Goal: Task Accomplishment & Management: Complete application form

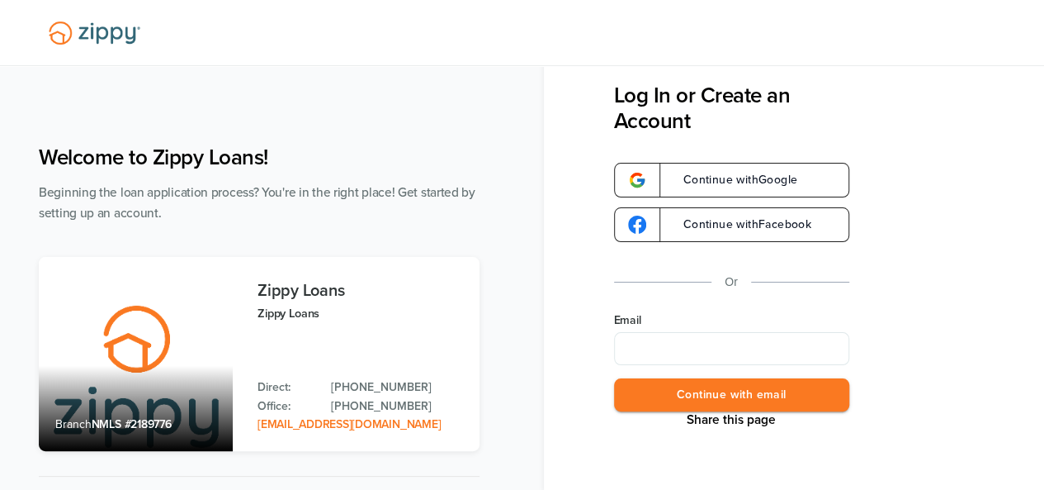
type input "**********"
click at [715, 387] on button "Continue with email" at bounding box center [731, 395] width 235 height 34
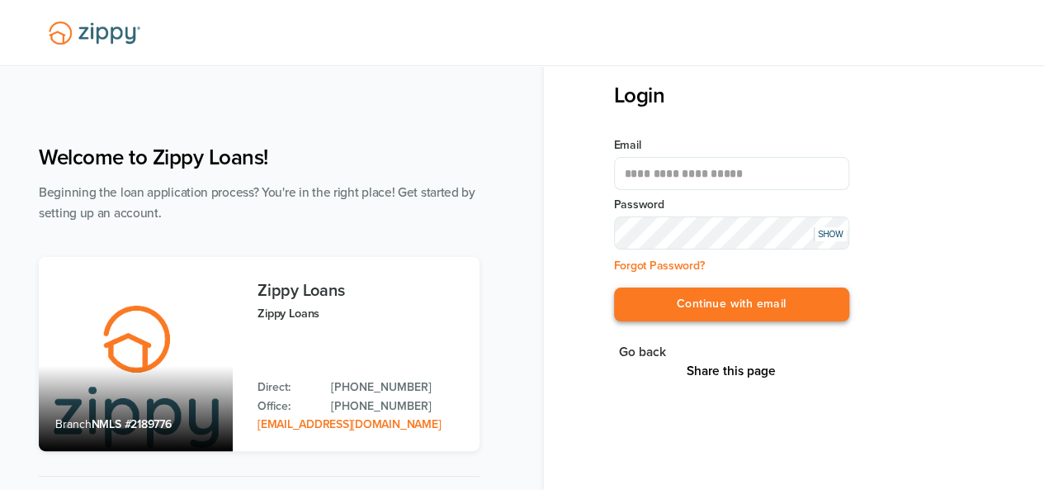
click at [717, 300] on button "Continue with email" at bounding box center [731, 304] width 235 height 34
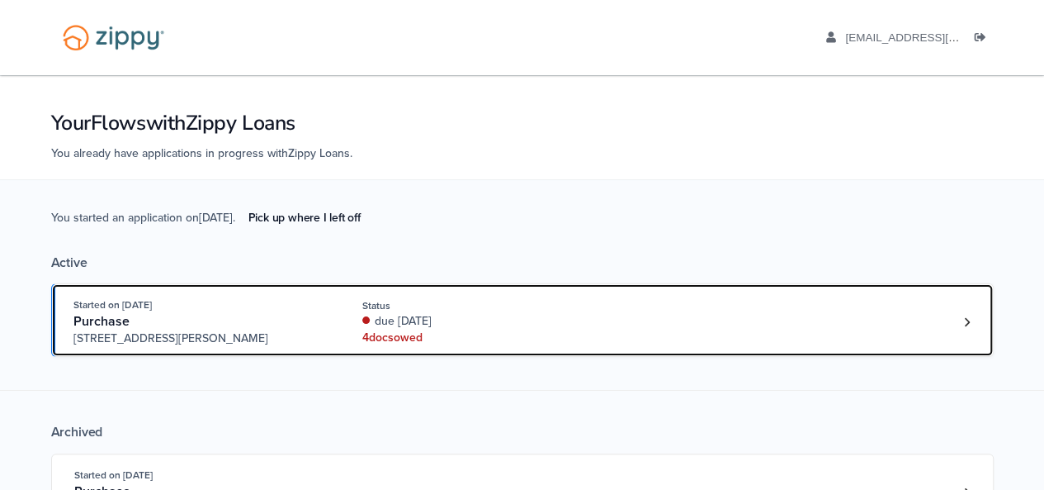
click at [724, 331] on div "Started on Aug. 27th, 2025 Purchase 3612 Hawthorn Dr, Jackson, MI, 49201 Status…" at bounding box center [514, 321] width 882 height 50
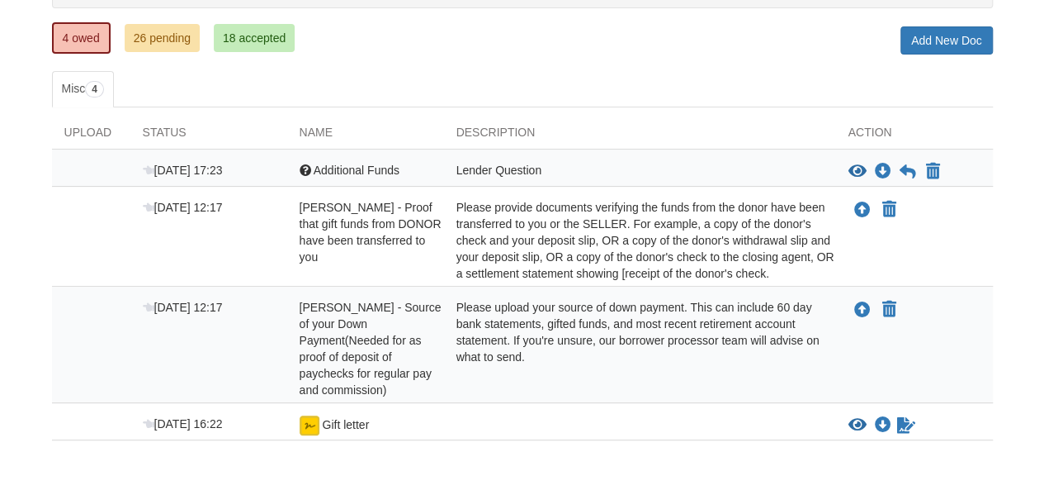
drag, startPoint x: 1052, startPoint y: 151, endPoint x: 1050, endPoint y: 278, distance: 127.1
click at [1043, 278] on html "Back to My Flows aaboley88@icloud.com Logout" at bounding box center [522, 179] width 1044 height 788
click at [849, 164] on icon "View Additional Funds" at bounding box center [858, 171] width 18 height 17
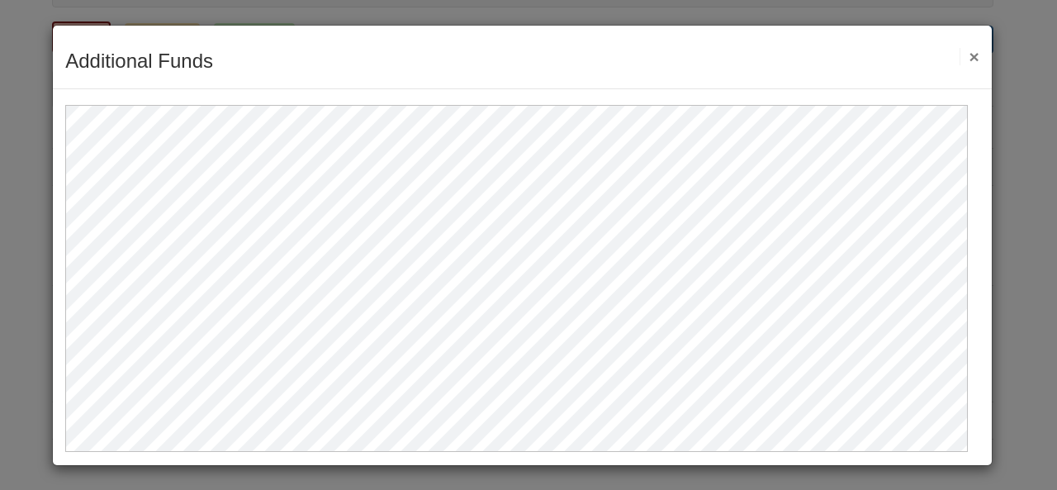
click at [961, 60] on button "×" at bounding box center [968, 56] width 19 height 17
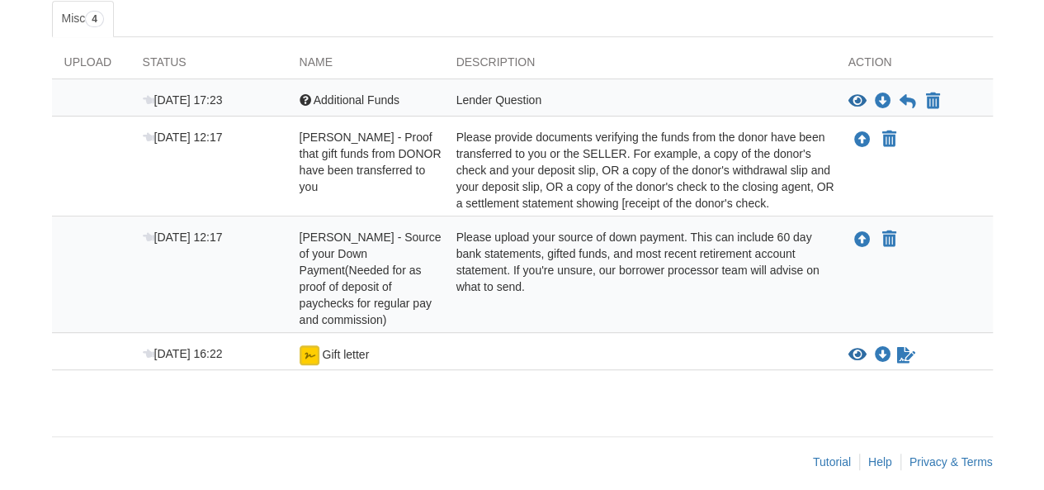
scroll to position [292, 0]
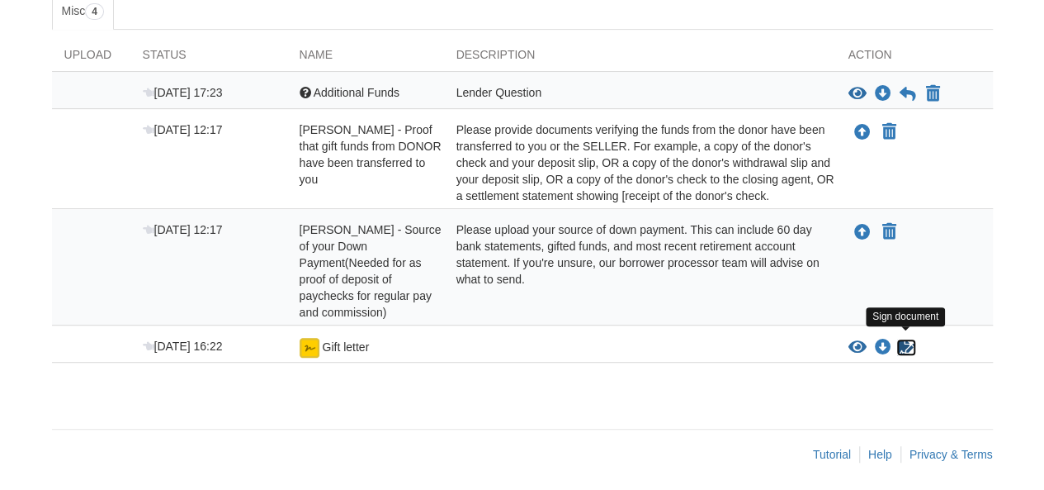
click at [906, 344] on icon "Sign Form" at bounding box center [906, 347] width 18 height 17
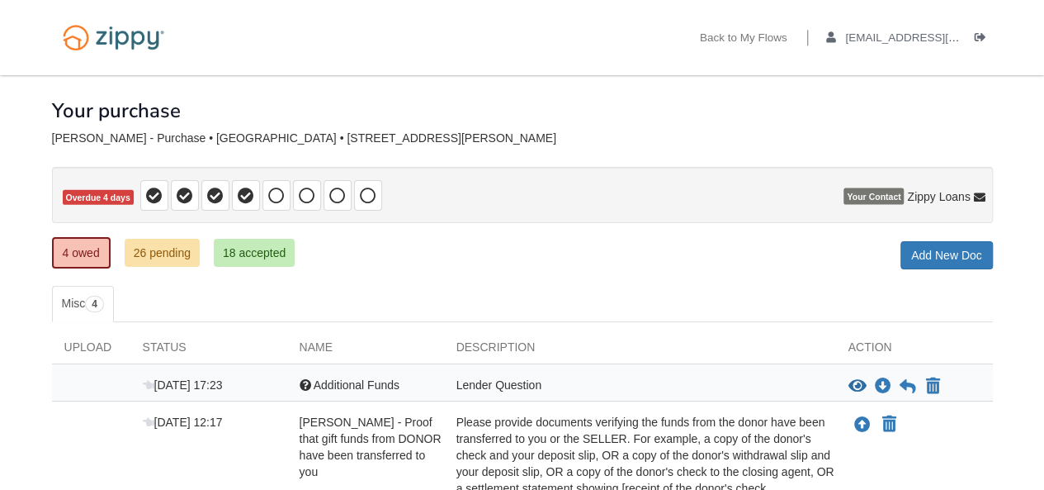
scroll to position [292, 0]
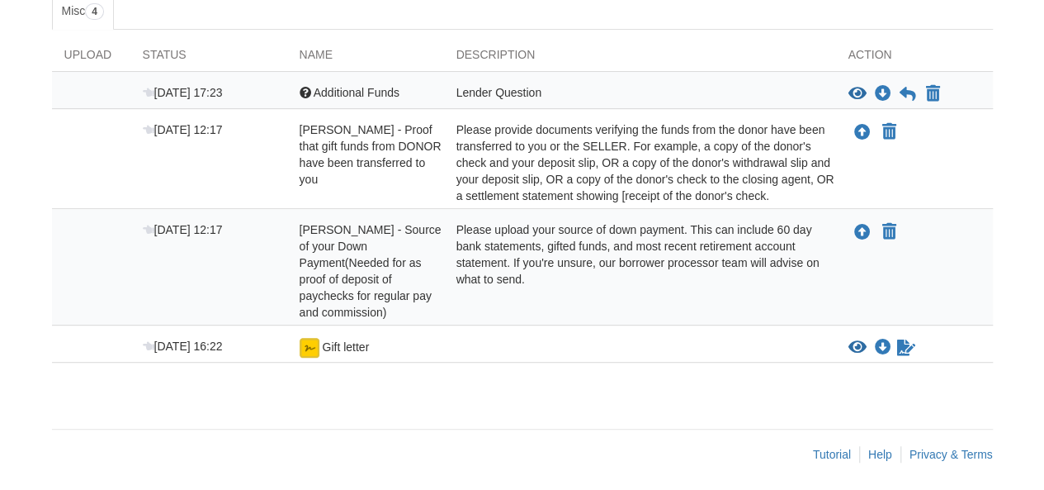
click at [1043, 332] on html "Back to My Flows [EMAIL_ADDRESS][DOMAIN_NAME] Logout" at bounding box center [522, 102] width 1044 height 788
click at [974, 329] on div "[DATE] 16:22 Gift letter View blank/sample document View blank/sample document …" at bounding box center [522, 343] width 941 height 37
click at [906, 347] on icon "Waiting for your co-borrower to e-sign" at bounding box center [906, 347] width 18 height 17
click at [859, 342] on icon "View Gift letter" at bounding box center [858, 347] width 18 height 17
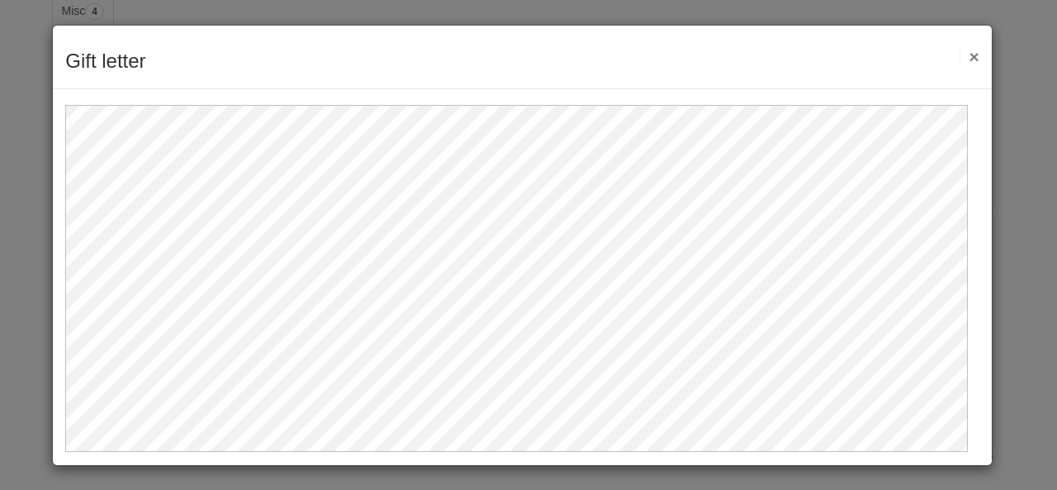
click at [963, 50] on button "×" at bounding box center [968, 56] width 19 height 17
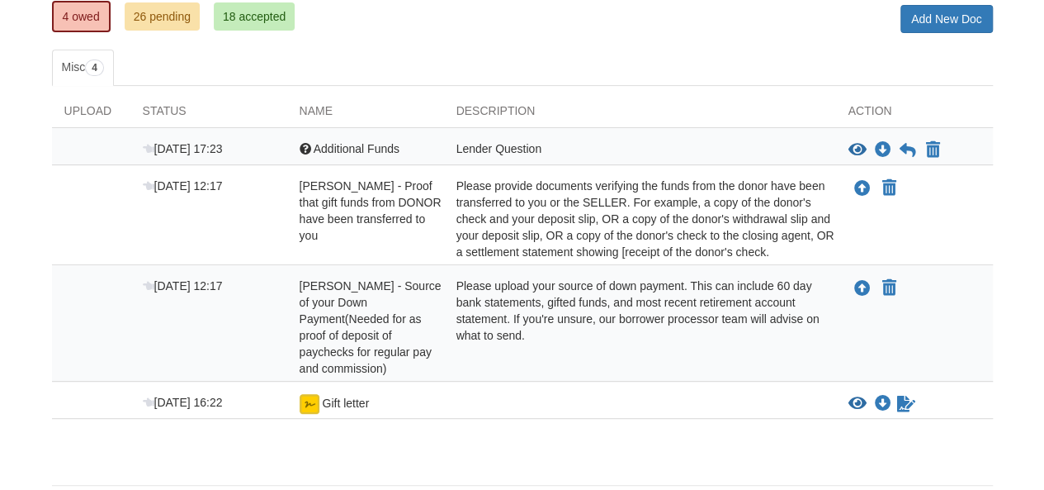
scroll to position [195, 0]
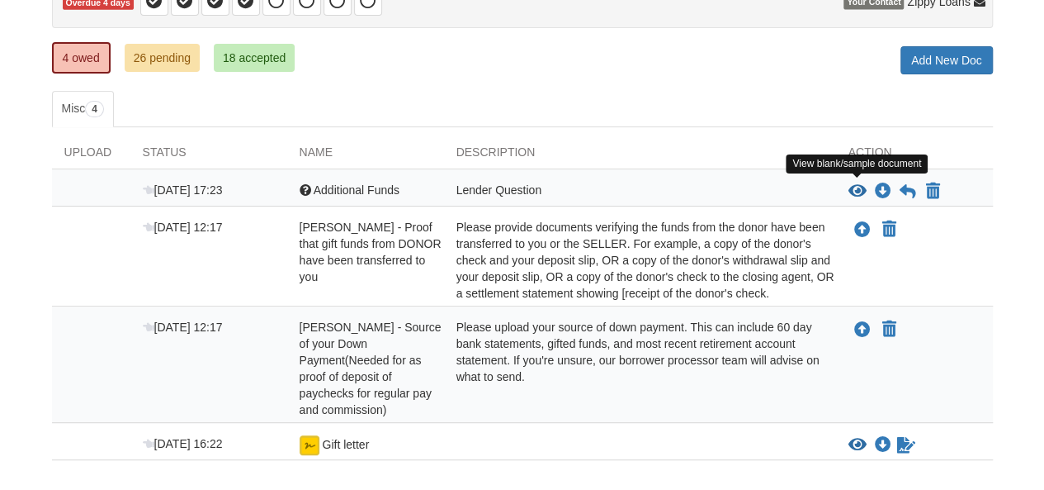
click at [857, 183] on icon "View Additional Funds" at bounding box center [858, 191] width 18 height 17
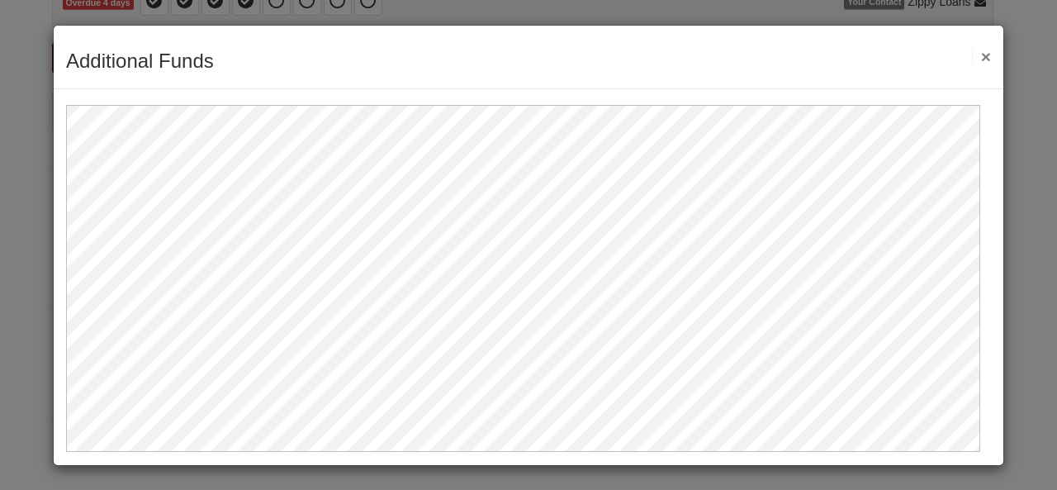
click at [972, 59] on button "×" at bounding box center [981, 56] width 19 height 17
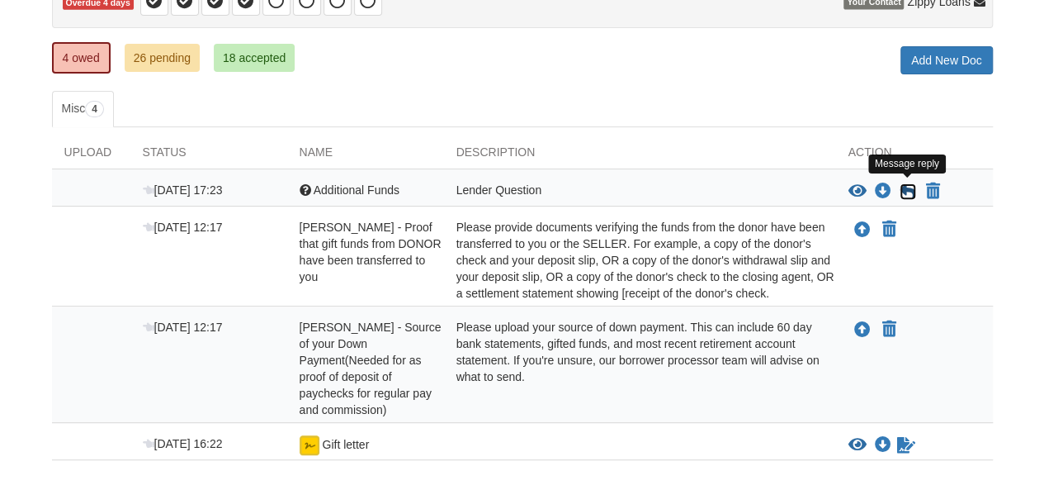
click at [910, 188] on icon at bounding box center [908, 191] width 17 height 17
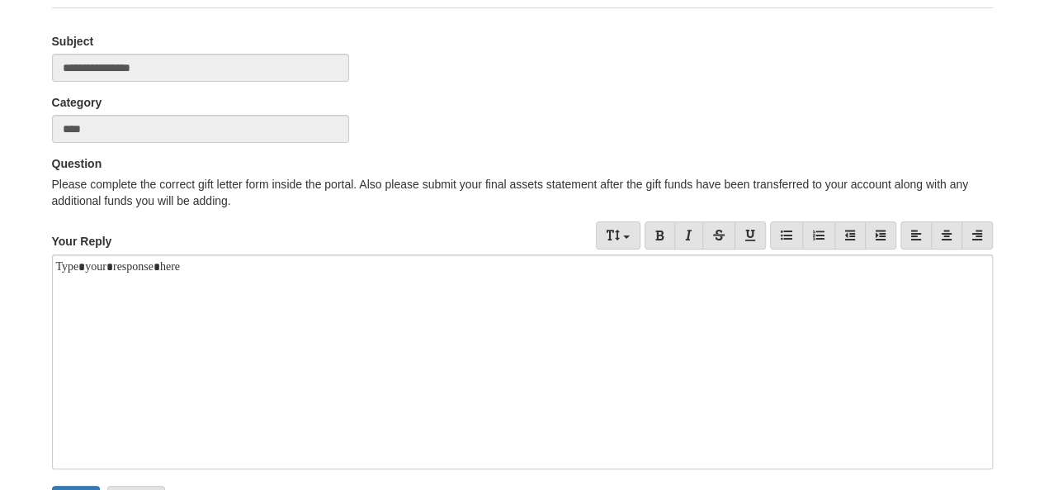
scroll to position [140, 0]
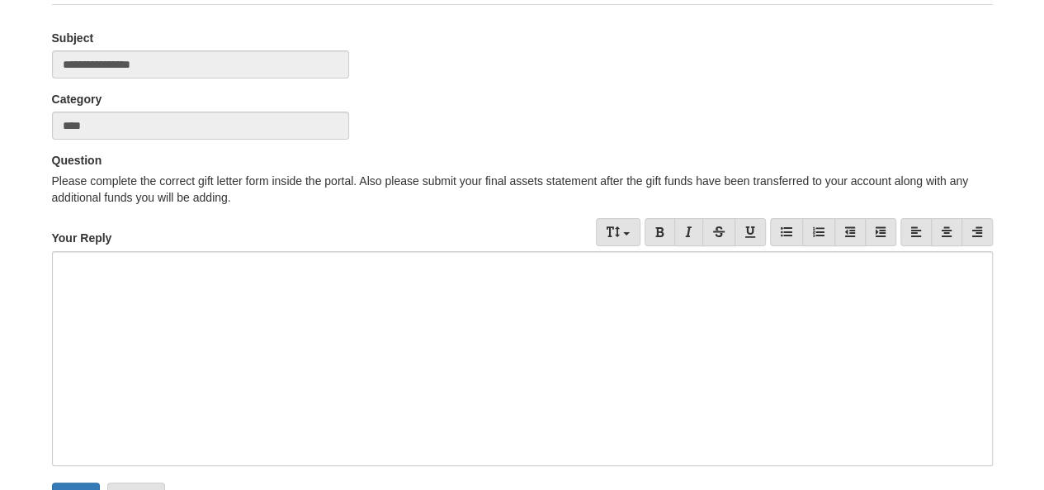
click at [592, 324] on div at bounding box center [522, 358] width 941 height 215
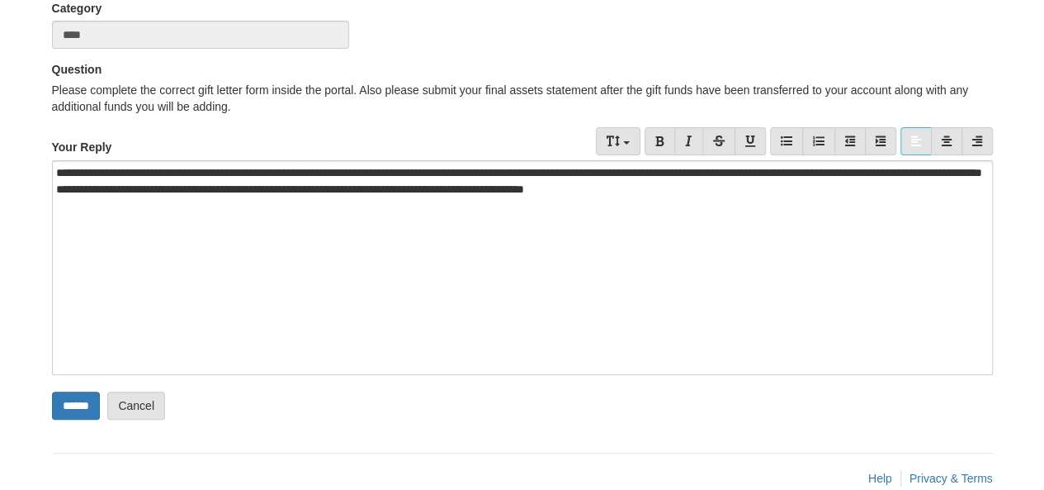
scroll to position [228, 0]
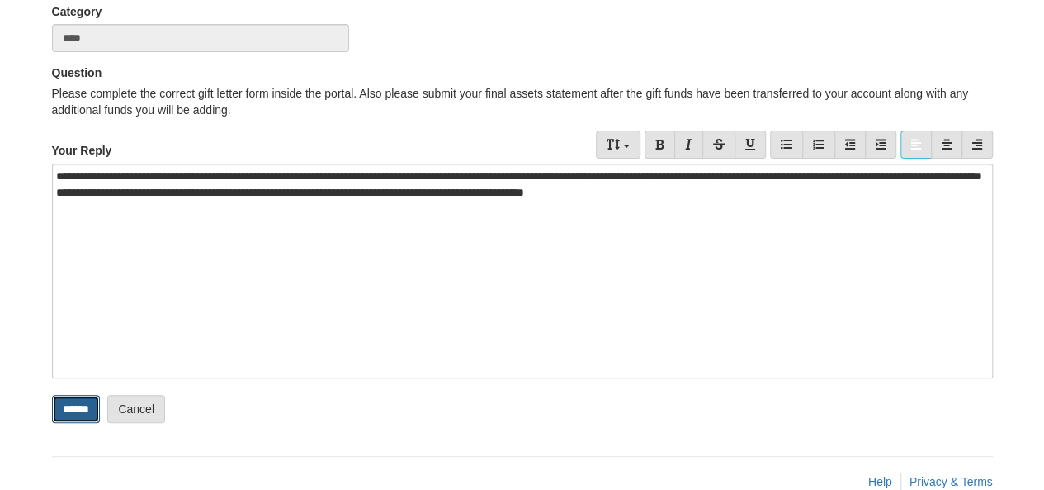
click at [78, 400] on input "******" at bounding box center [76, 409] width 48 height 28
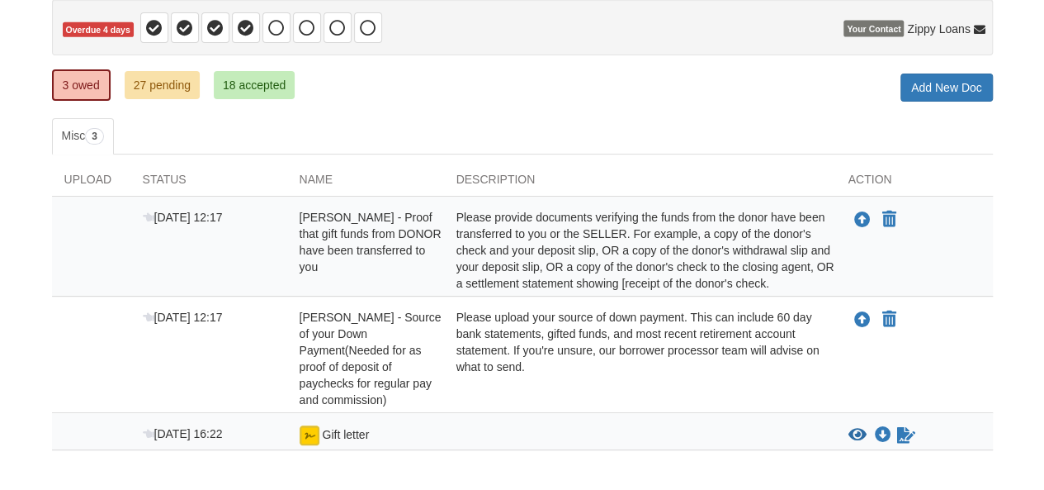
scroll to position [170, 0]
